Goal: Navigation & Orientation: Find specific page/section

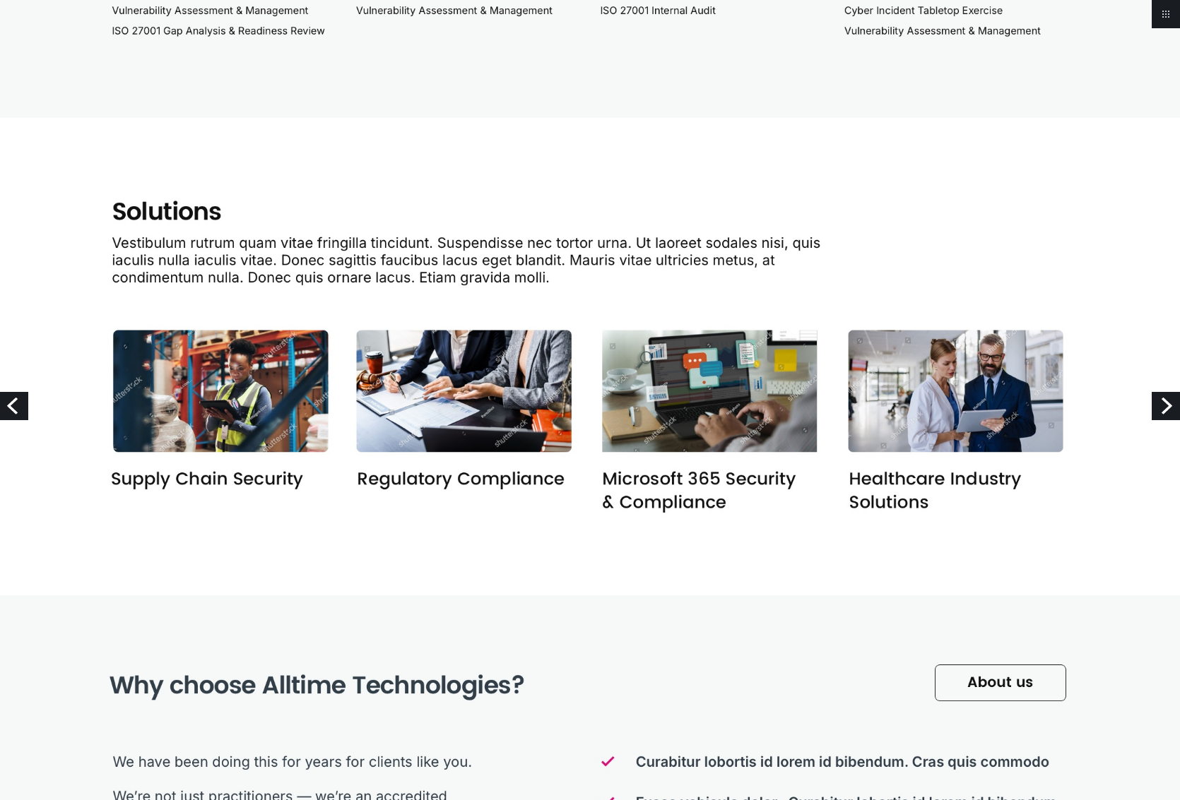
scroll to position [1344, 0]
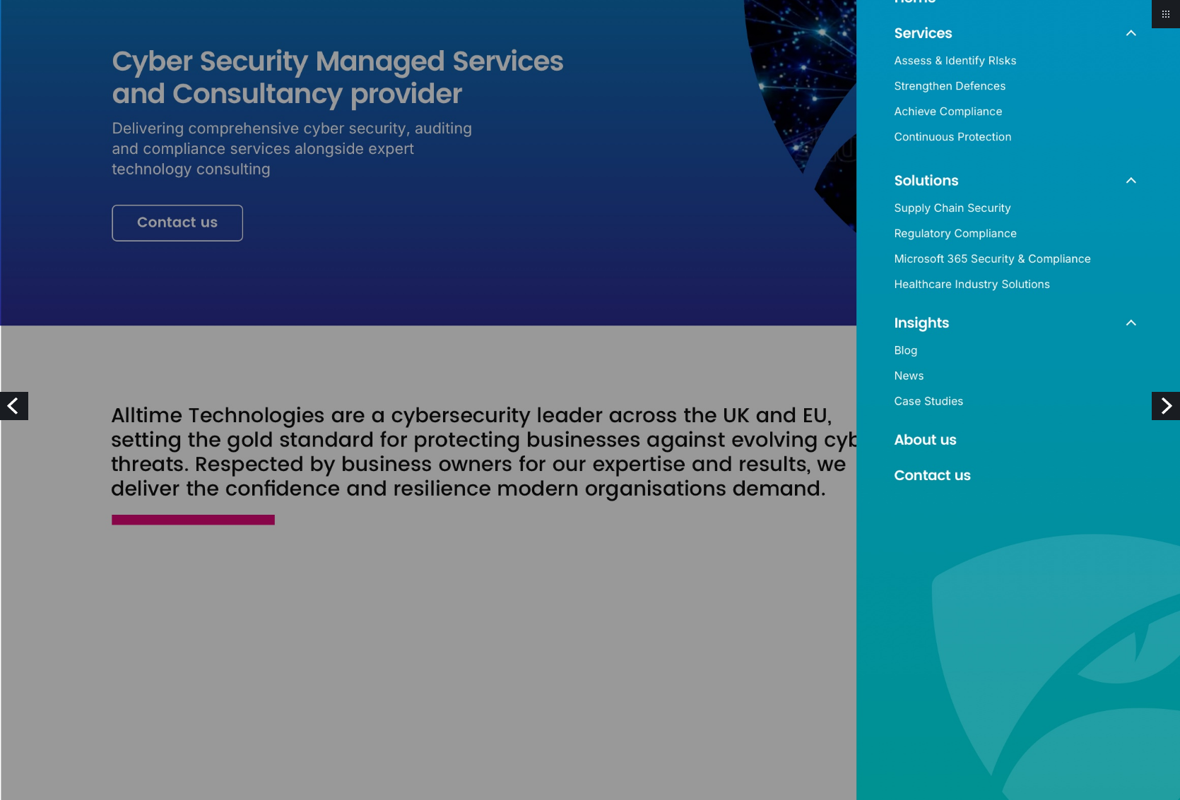
scroll to position [271, 0]
